Goal: Information Seeking & Learning: Learn about a topic

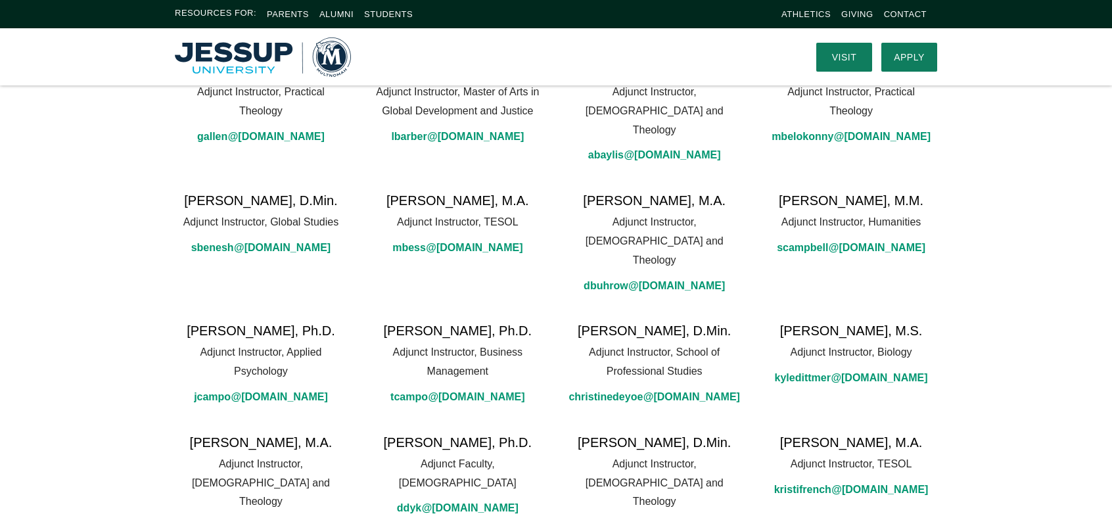
scroll to position [34, 0]
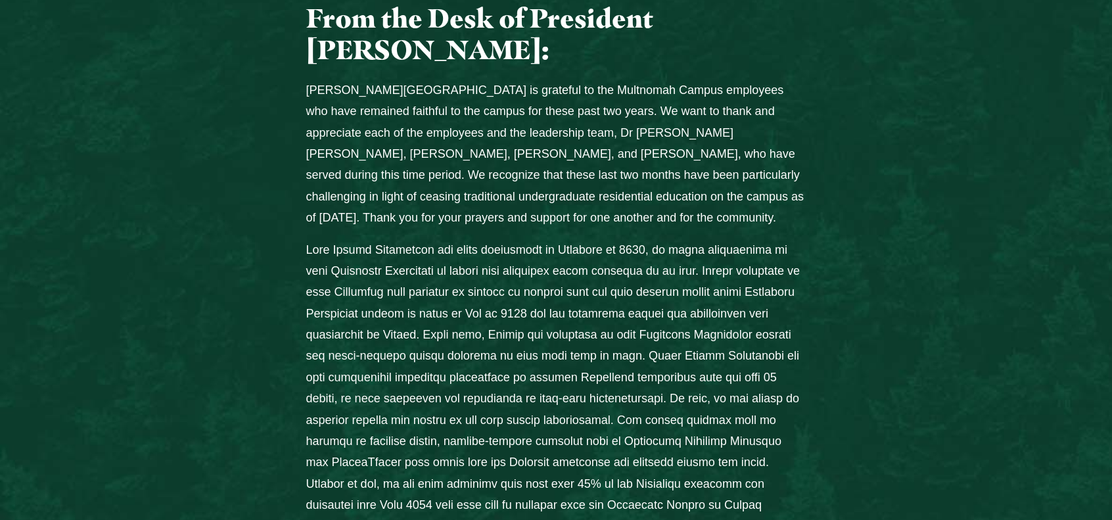
scroll to position [636, 0]
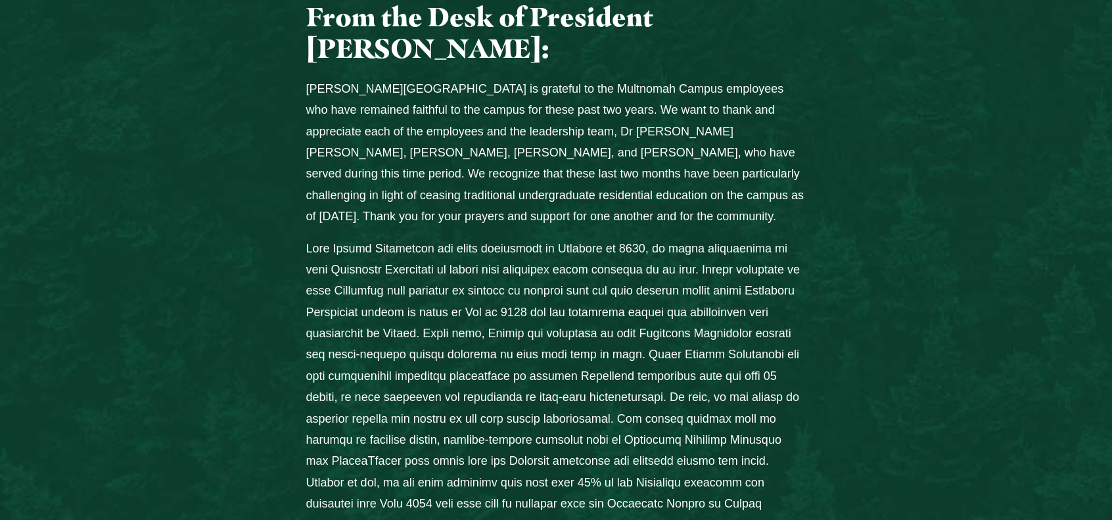
click at [547, 238] on p "Columns" at bounding box center [556, 387] width 500 height 298
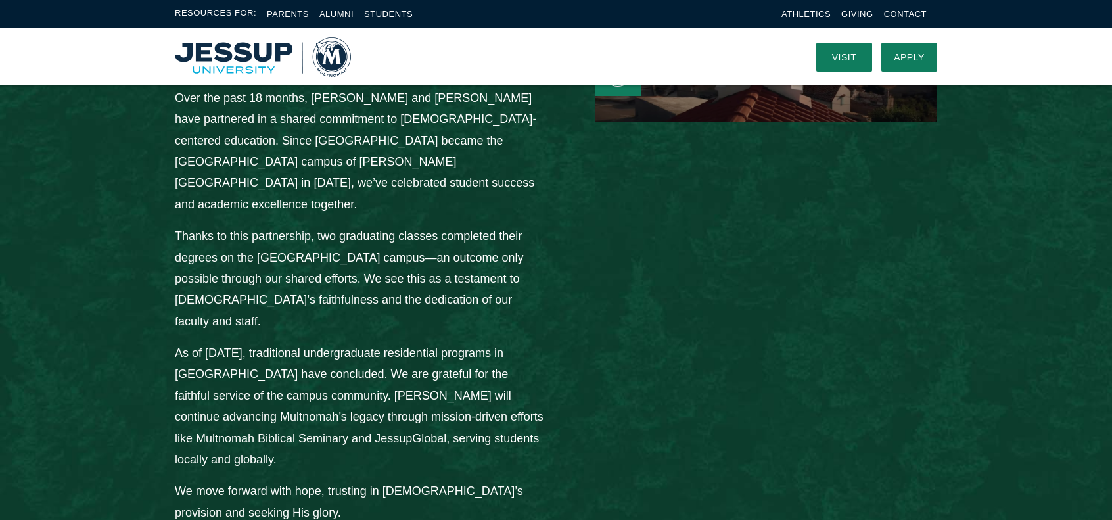
scroll to position [1713, 0]
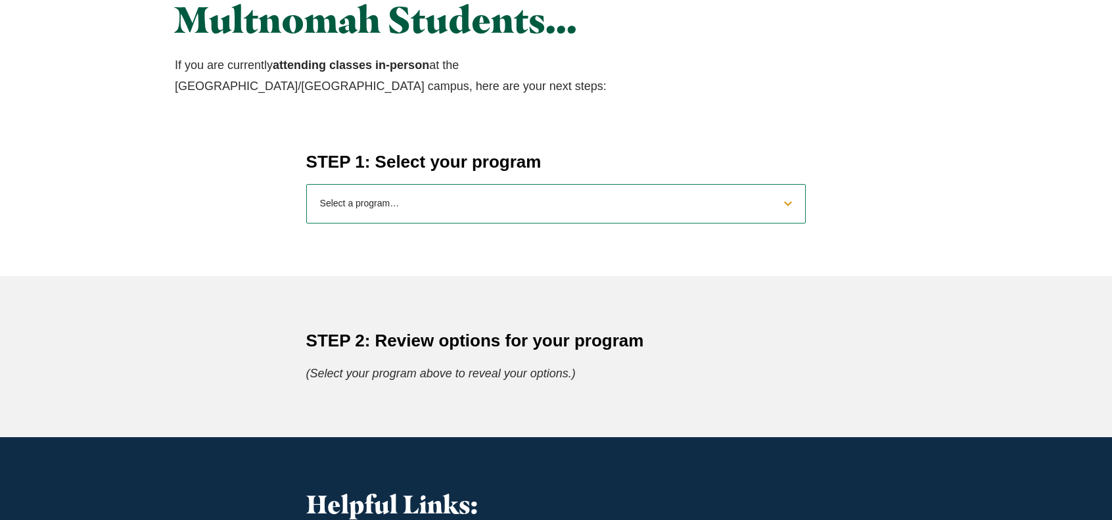
scroll to position [498, 0]
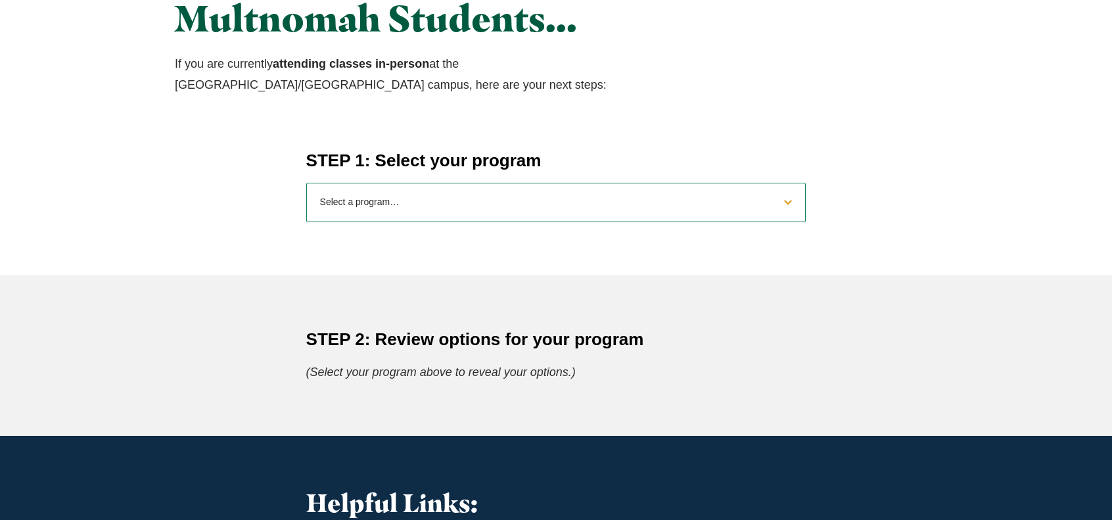
click at [526, 189] on select "Select a program… BS [DEMOGRAPHIC_DATA] and Theology BS Biology BS Business Adm…" at bounding box center [556, 202] width 500 height 39
click at [306, 183] on select "Select a program… BS [DEMOGRAPHIC_DATA] and Theology BS Biology BS Business Adm…" at bounding box center [556, 202] width 500 height 39
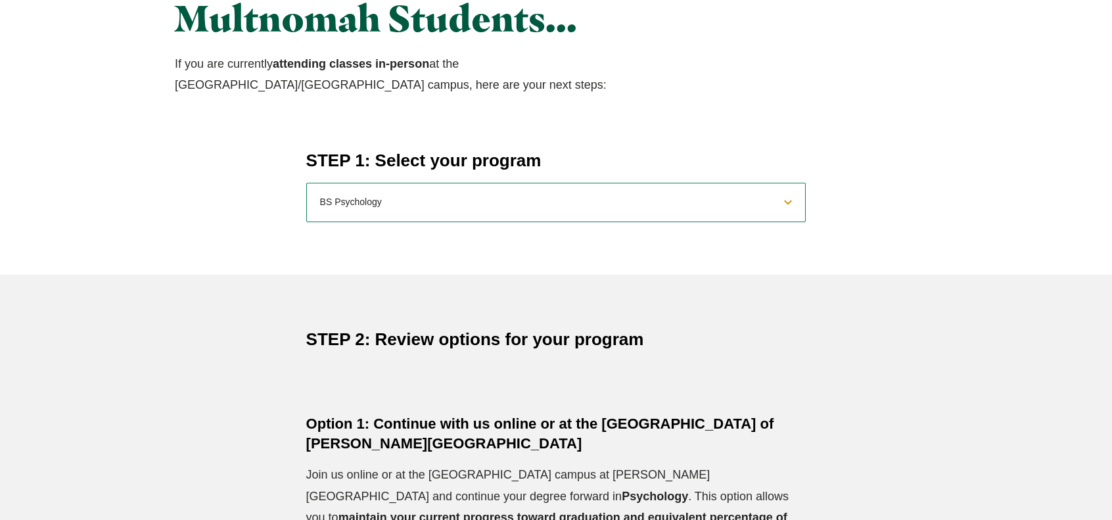
click at [524, 193] on select "Select a program… BS [DEMOGRAPHIC_DATA] and Theology BS Biology BS Business Adm…" at bounding box center [556, 202] width 500 height 39
select select "2025macounseling"
click at [306, 183] on select "Select a program… BS [DEMOGRAPHIC_DATA] and Theology BS Biology BS Business Adm…" at bounding box center [556, 202] width 500 height 39
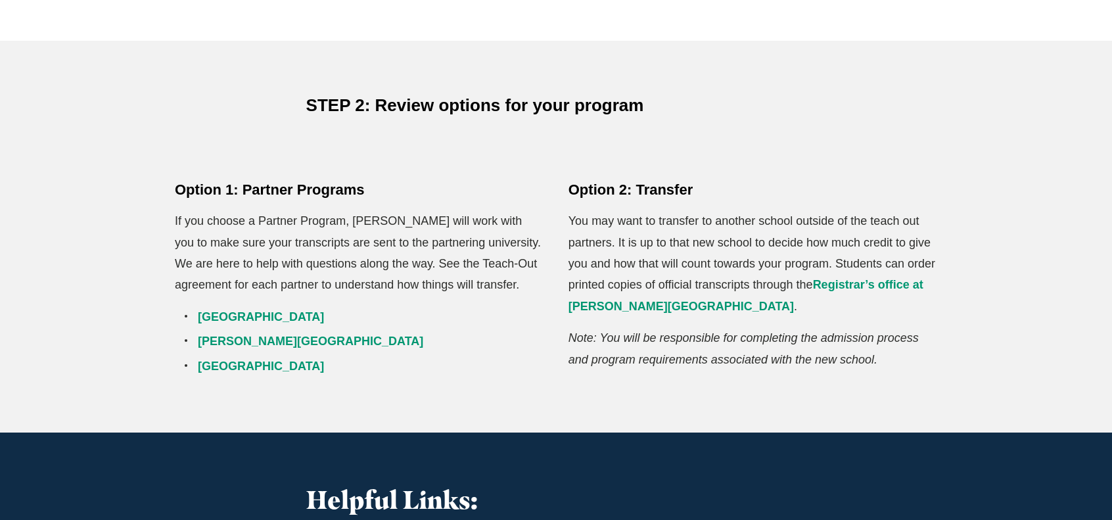
scroll to position [736, 0]
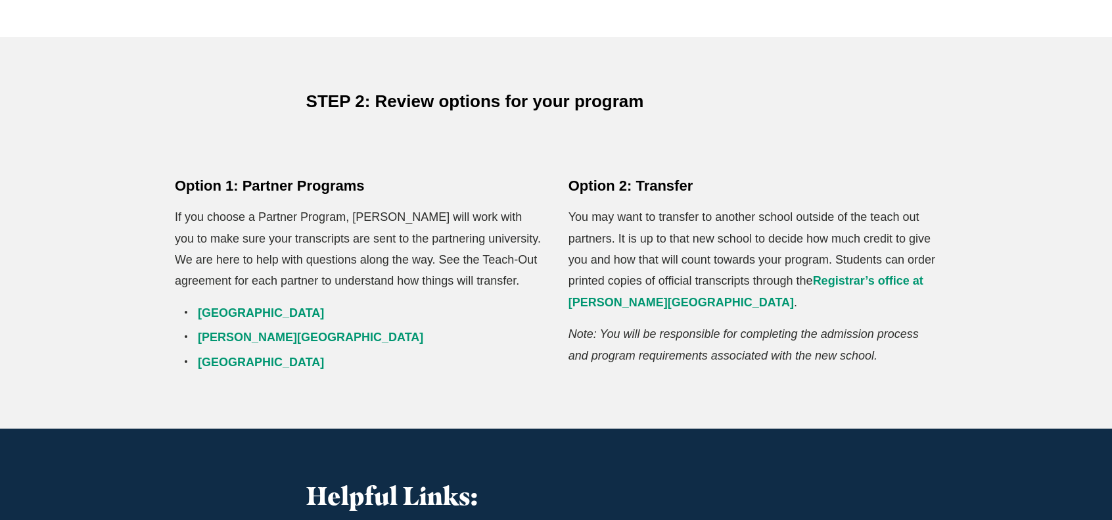
click at [332, 237] on p "If you choose a Partner Program, [PERSON_NAME] will work with you to make sure …" at bounding box center [359, 248] width 369 height 85
click at [245, 310] on link "[GEOGRAPHIC_DATA]" at bounding box center [261, 312] width 126 height 13
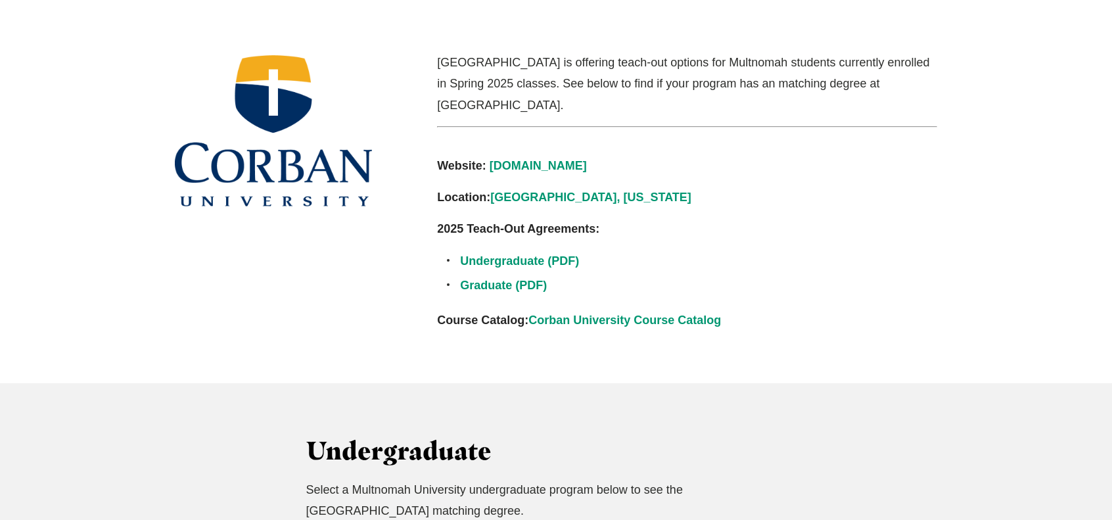
scroll to position [336, 0]
click at [523, 160] on link "[DOMAIN_NAME]" at bounding box center [537, 164] width 97 height 13
